Goal: Transaction & Acquisition: Download file/media

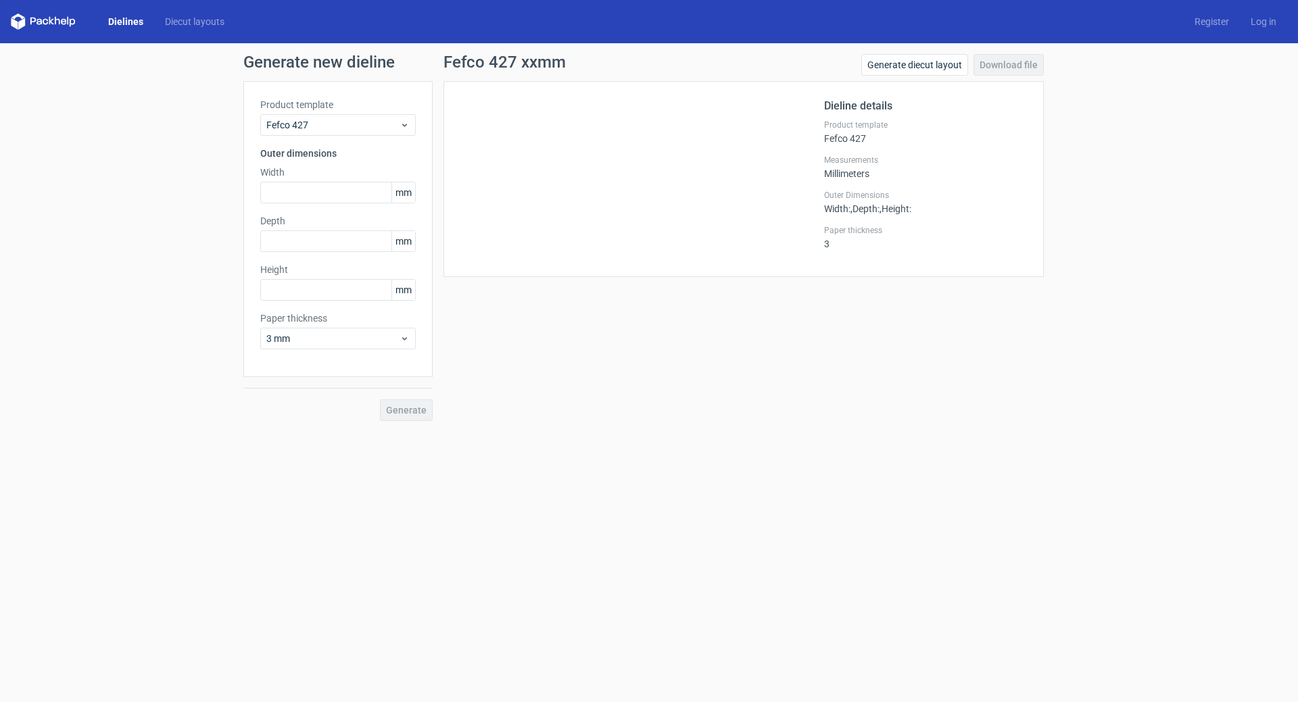
click at [116, 18] on link "Dielines" at bounding box center [125, 22] width 57 height 14
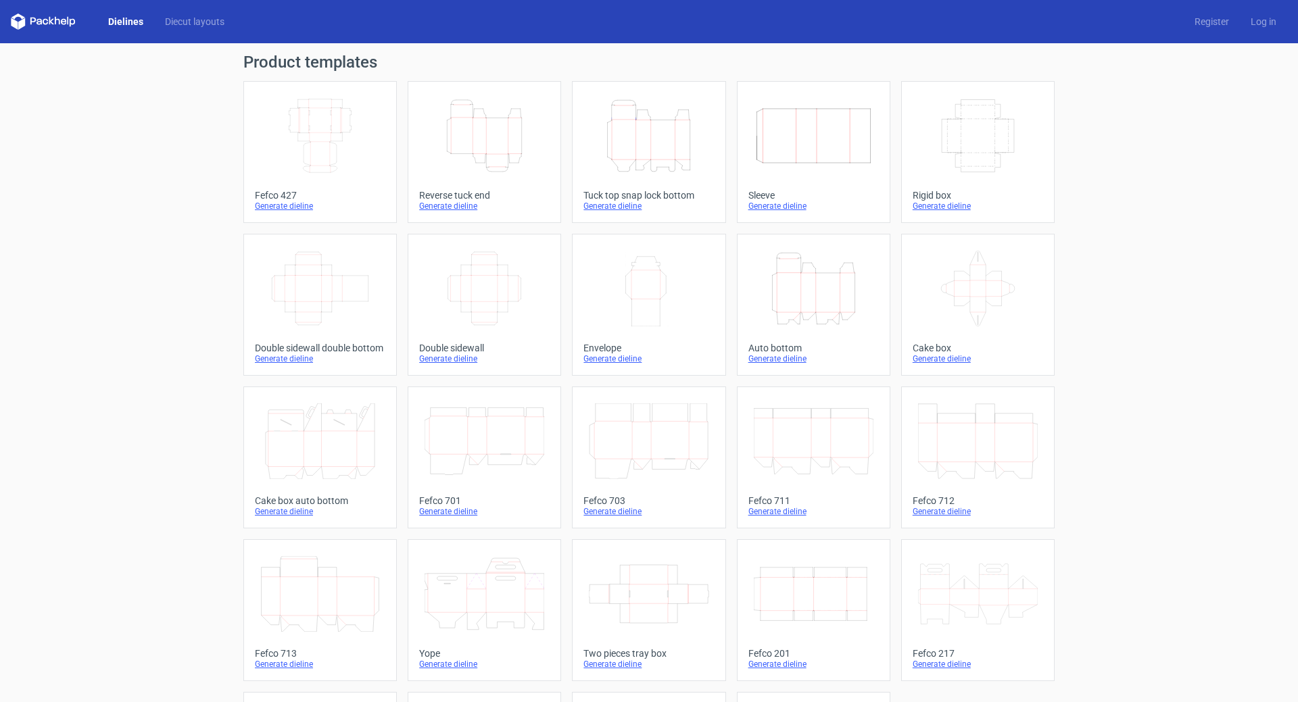
click at [279, 201] on div "Generate dieline" at bounding box center [320, 206] width 130 height 11
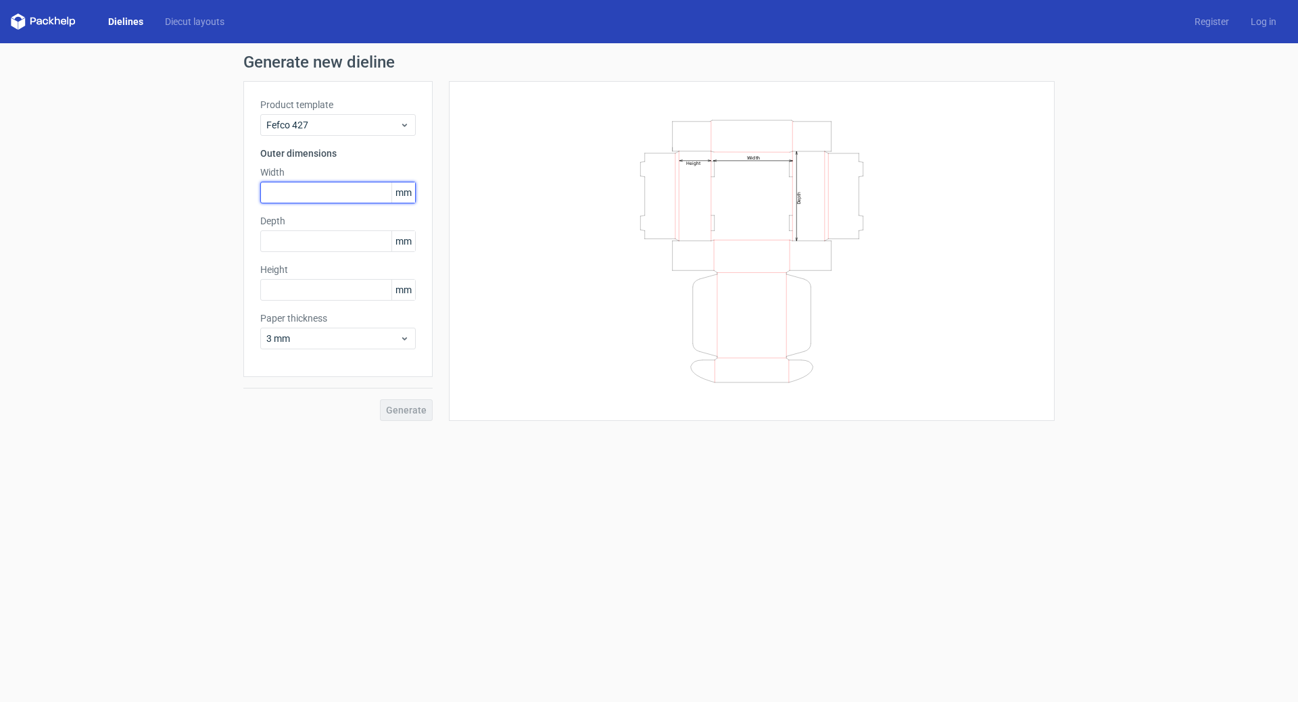
click at [306, 190] on input "text" at bounding box center [337, 193] width 155 height 22
type input "428"
click at [306, 239] on input "text" at bounding box center [337, 241] width 155 height 22
type input "257"
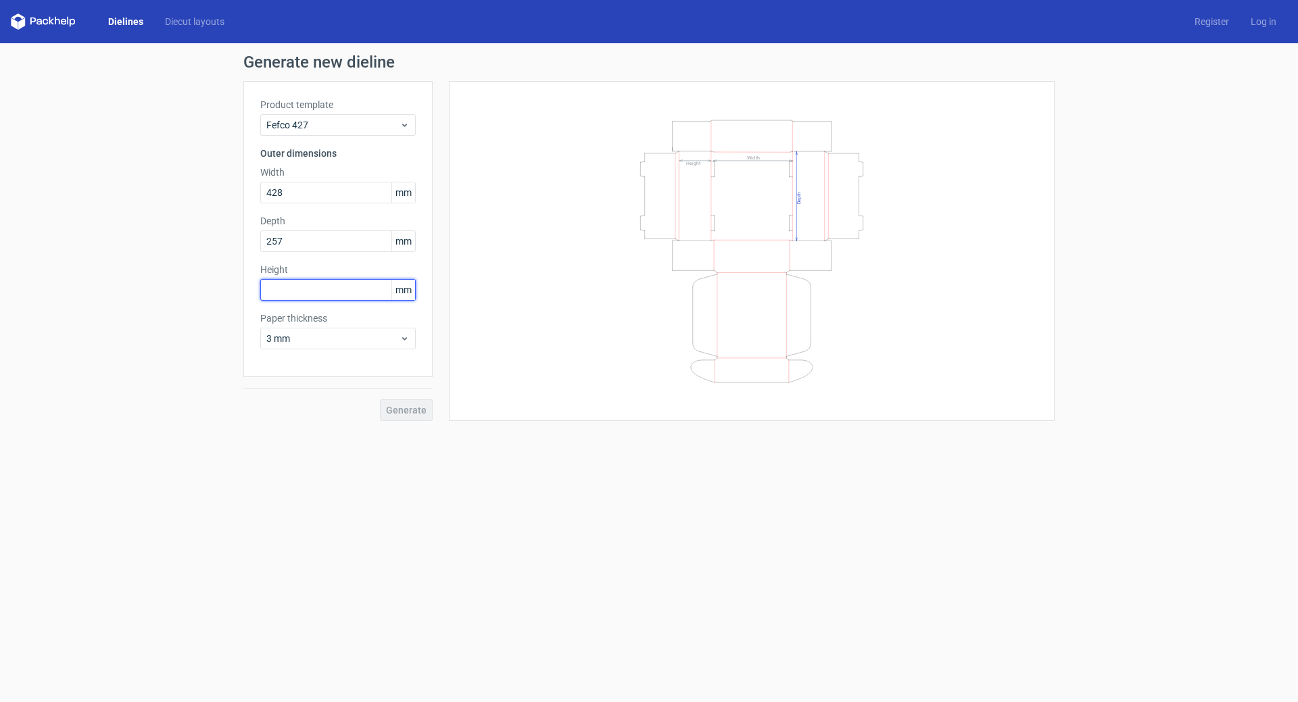
click at [300, 288] on input "text" at bounding box center [337, 290] width 155 height 22
type input "80"
click at [383, 336] on span "3 mm" at bounding box center [332, 339] width 133 height 14
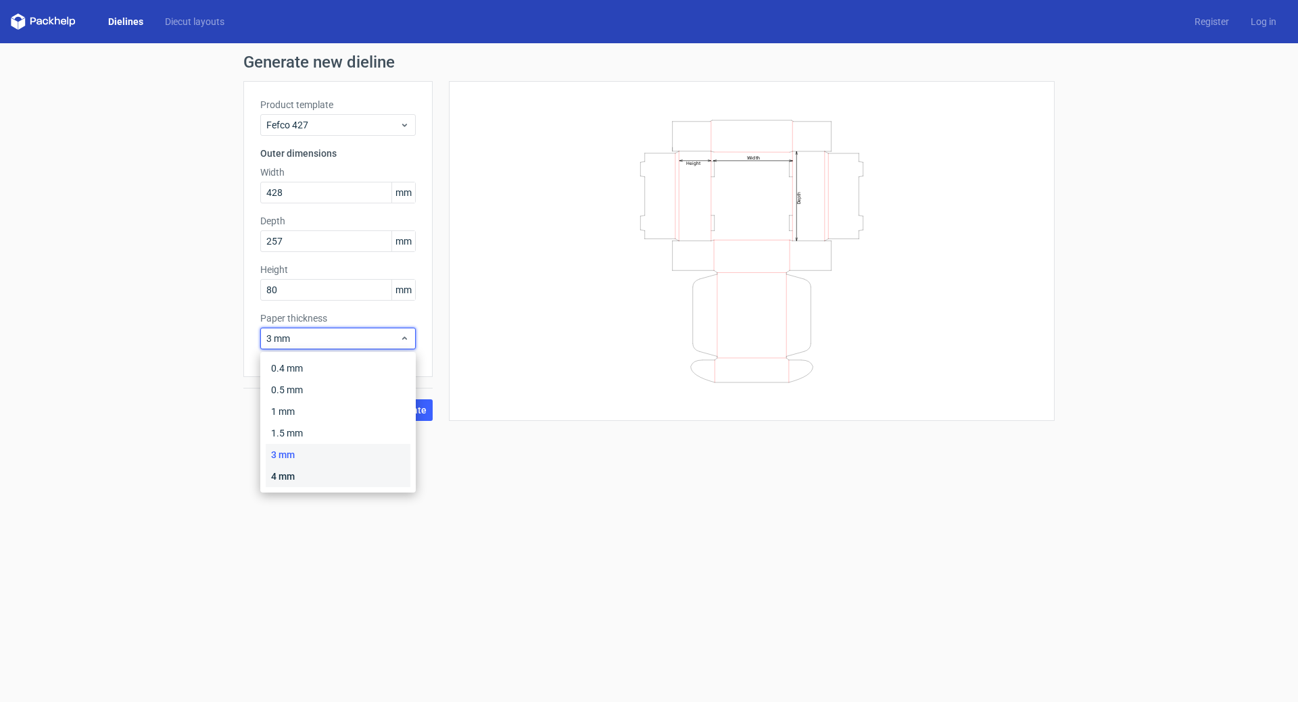
click at [331, 468] on div "4 mm" at bounding box center [338, 477] width 145 height 22
click at [412, 417] on button "Generate" at bounding box center [406, 410] width 53 height 22
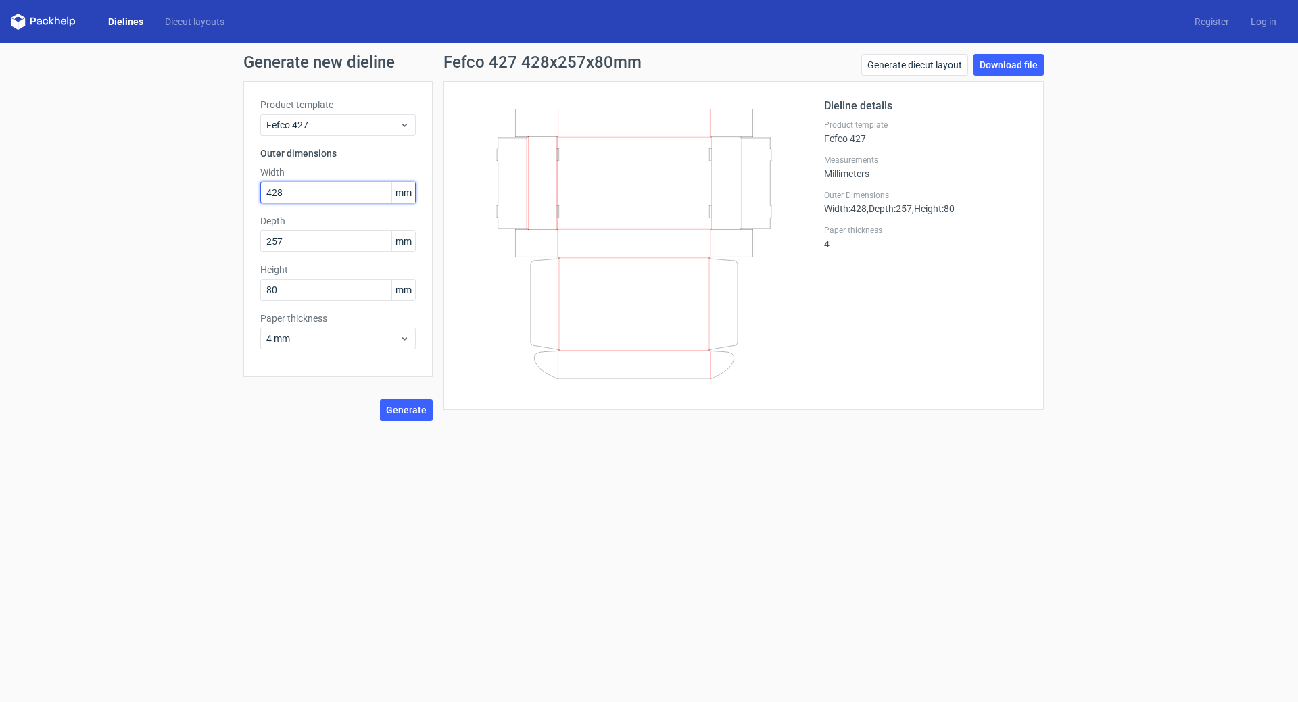
click at [322, 196] on input "428" at bounding box center [337, 193] width 155 height 22
click at [322, 243] on input "257" at bounding box center [337, 241] width 155 height 22
click at [323, 295] on input "80" at bounding box center [337, 290] width 155 height 22
click at [1009, 64] on link "Download file" at bounding box center [1008, 65] width 70 height 22
